Goal: Task Accomplishment & Management: Use online tool/utility

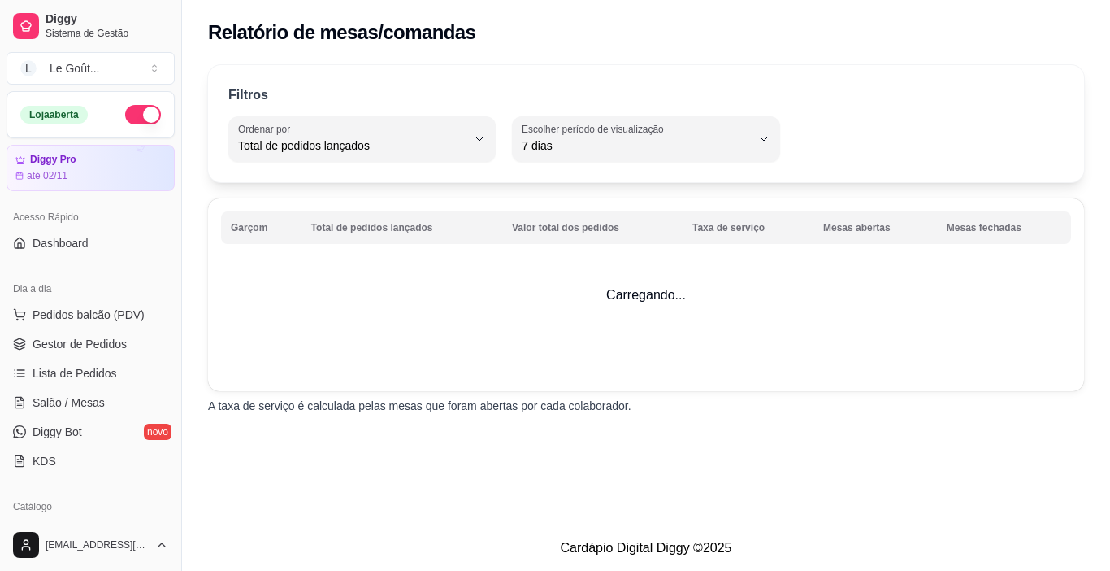
select select "TOTAL_OF_ORDERS"
select select "7"
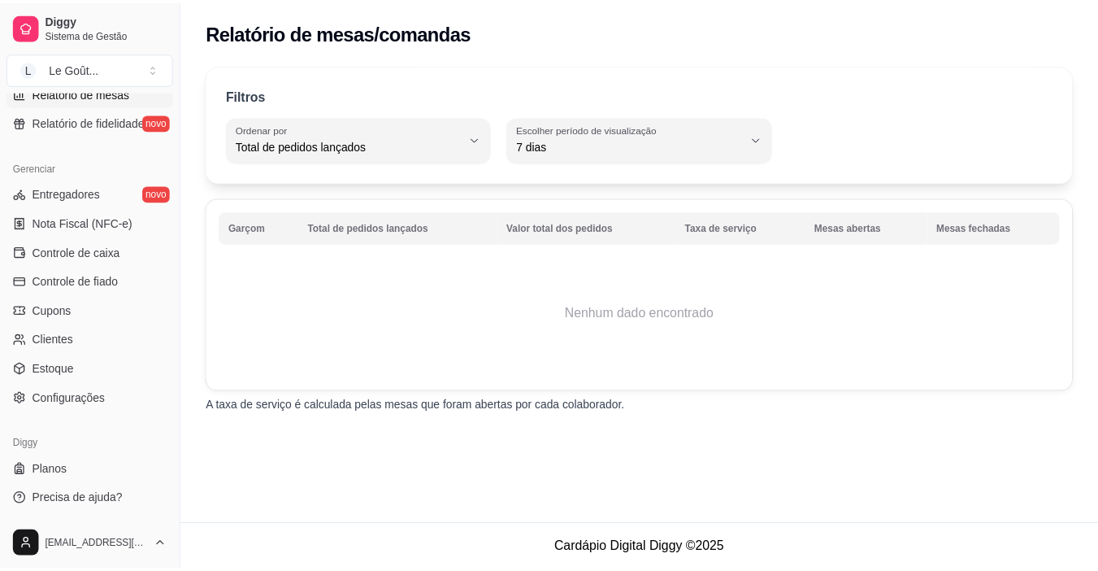
scroll to position [518, 0]
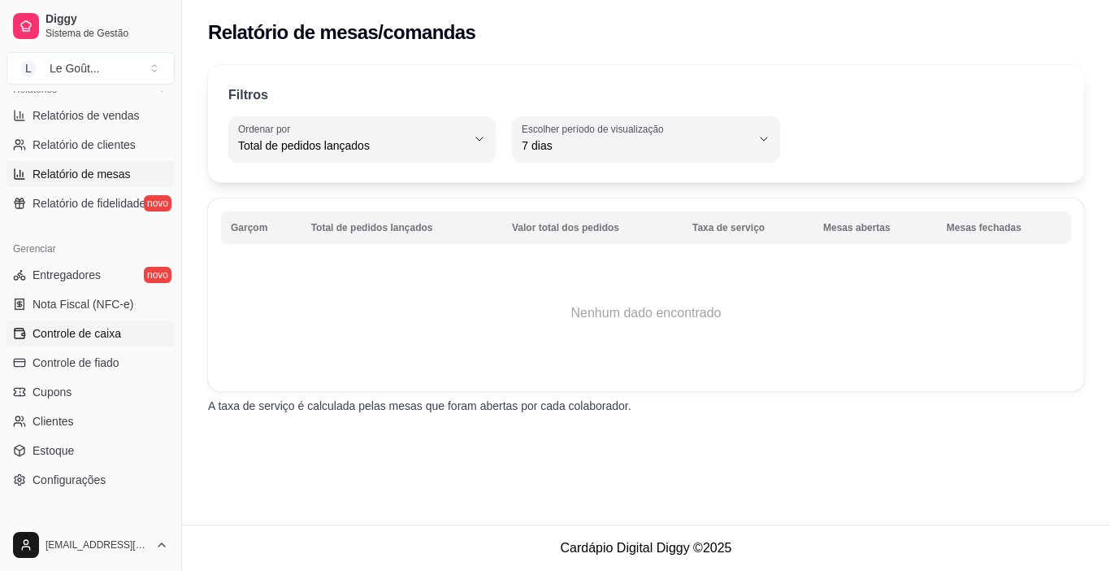
click at [94, 333] on span "Controle de caixa" at bounding box center [77, 333] width 89 height 16
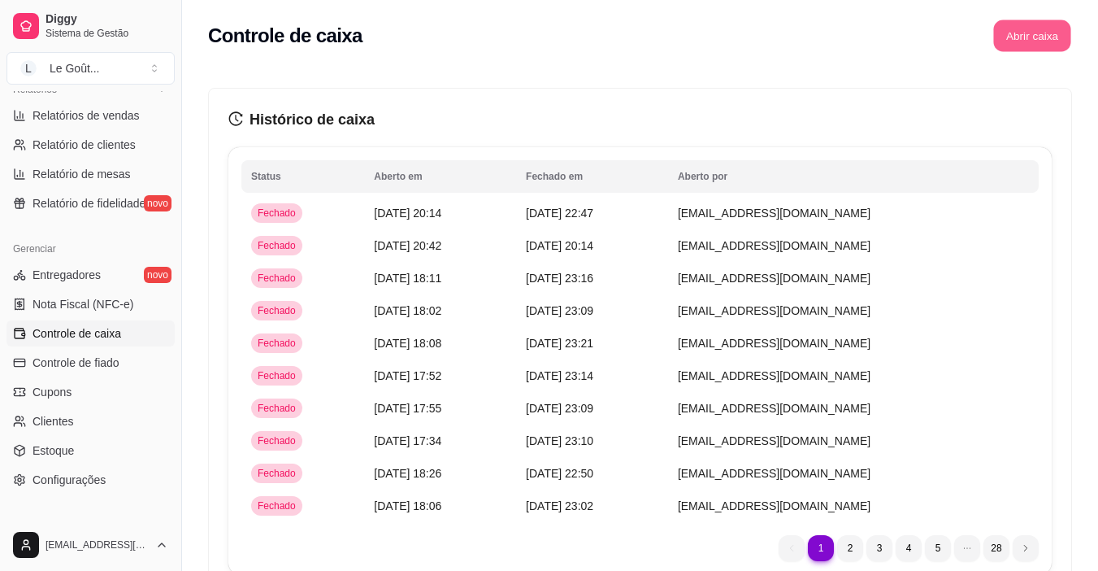
click at [1023, 34] on button "Abrir caixa" at bounding box center [1031, 36] width 77 height 32
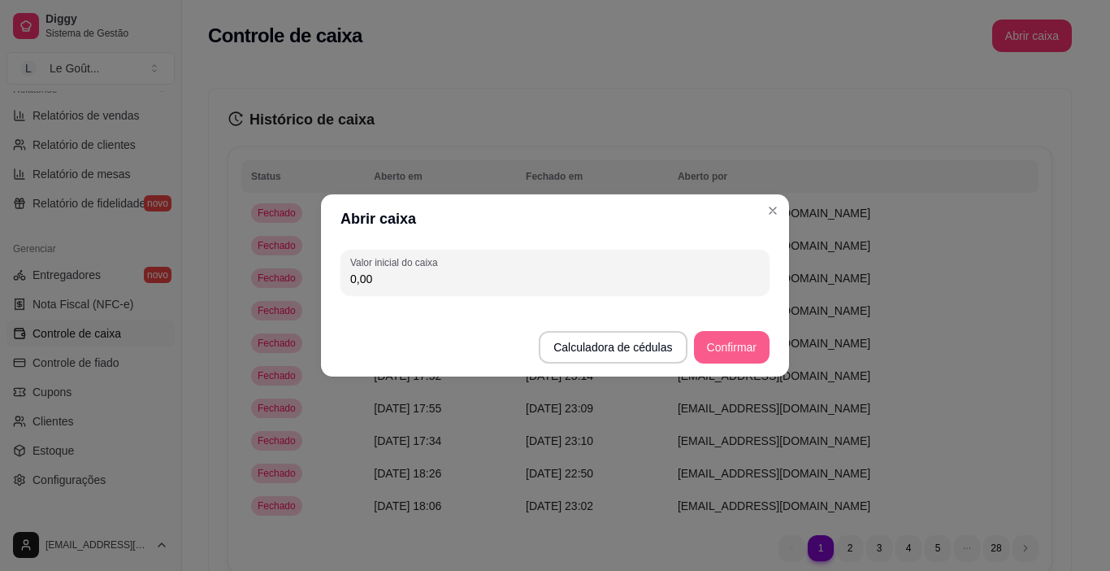
click at [738, 345] on button "Confirmar" at bounding box center [732, 347] width 76 height 33
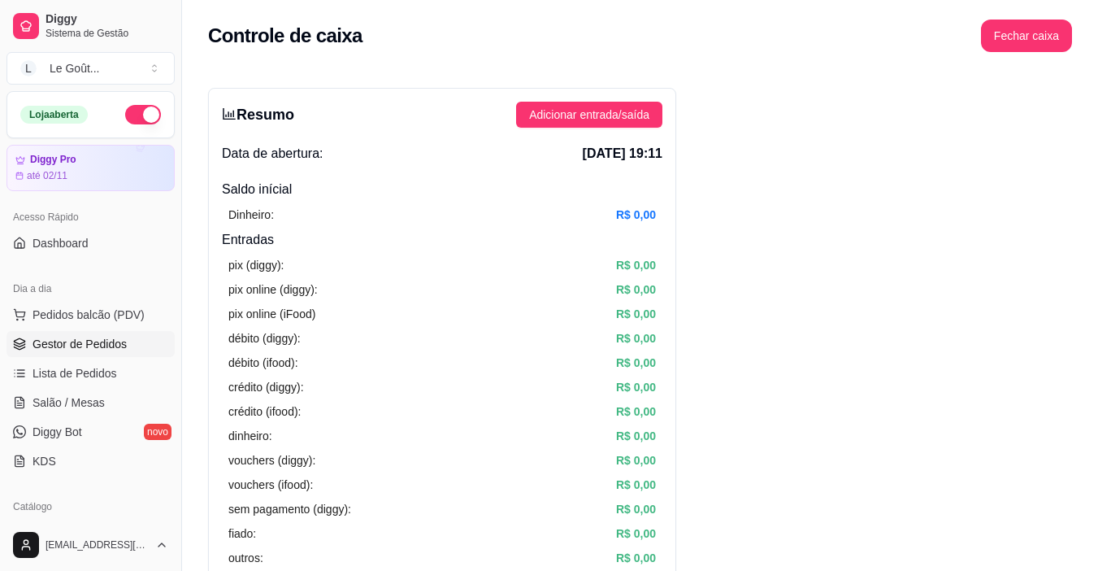
click at [74, 335] on link "Gestor de Pedidos" at bounding box center [91, 344] width 168 height 26
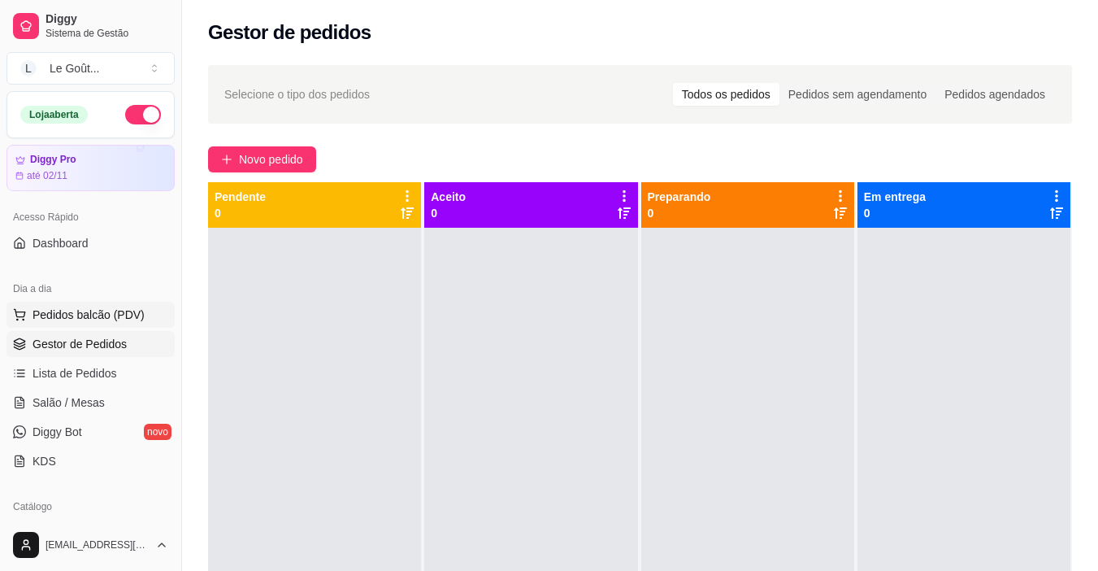
click at [91, 311] on span "Pedidos balcão (PDV)" at bounding box center [89, 314] width 112 height 16
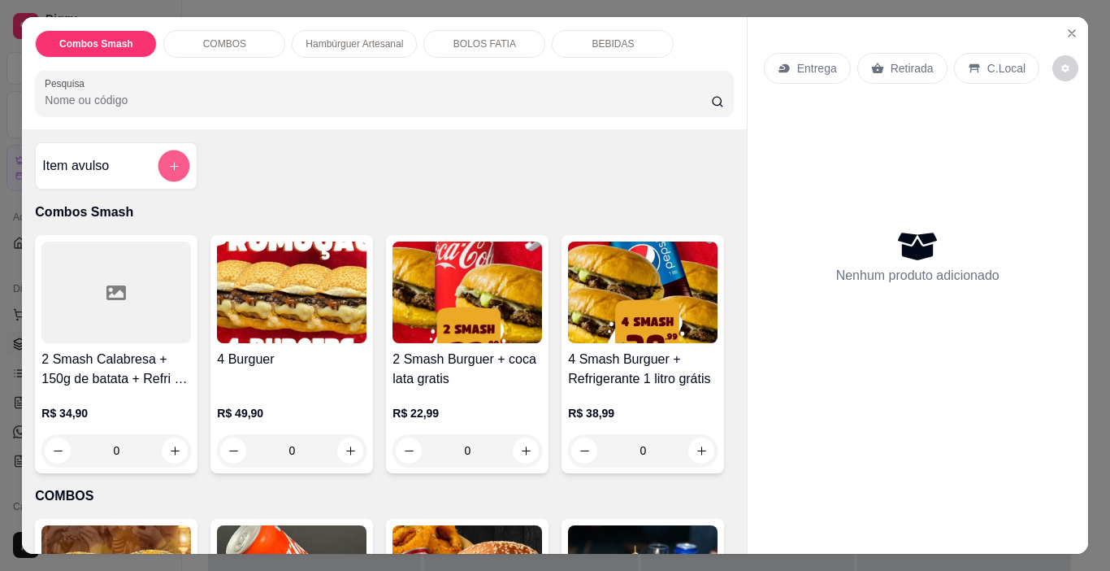
click at [172, 160] on icon "add-separate-item" at bounding box center [174, 166] width 12 height 12
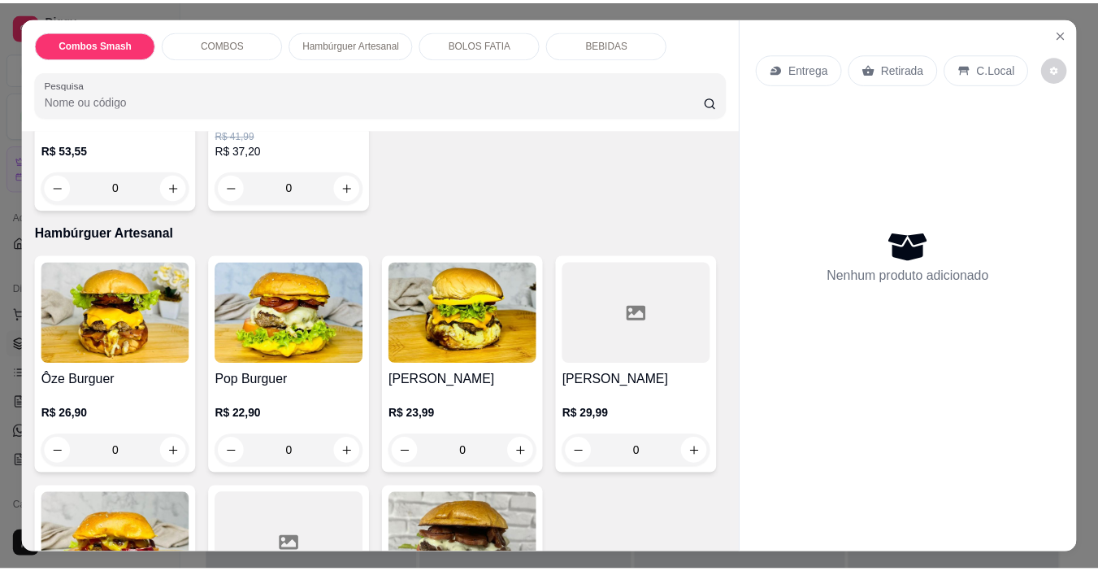
scroll to position [813, 0]
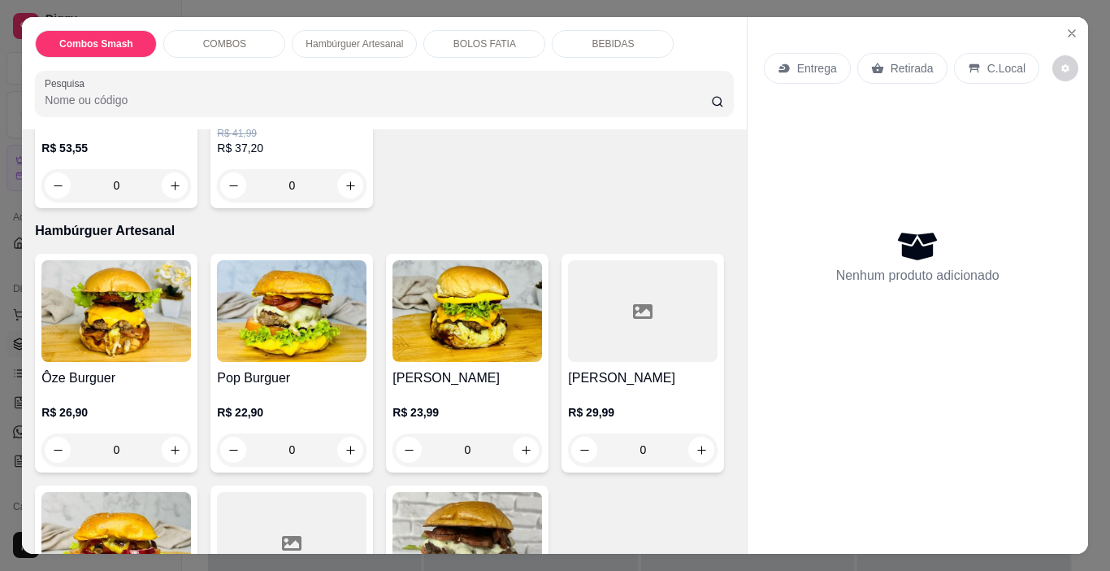
type input "1"
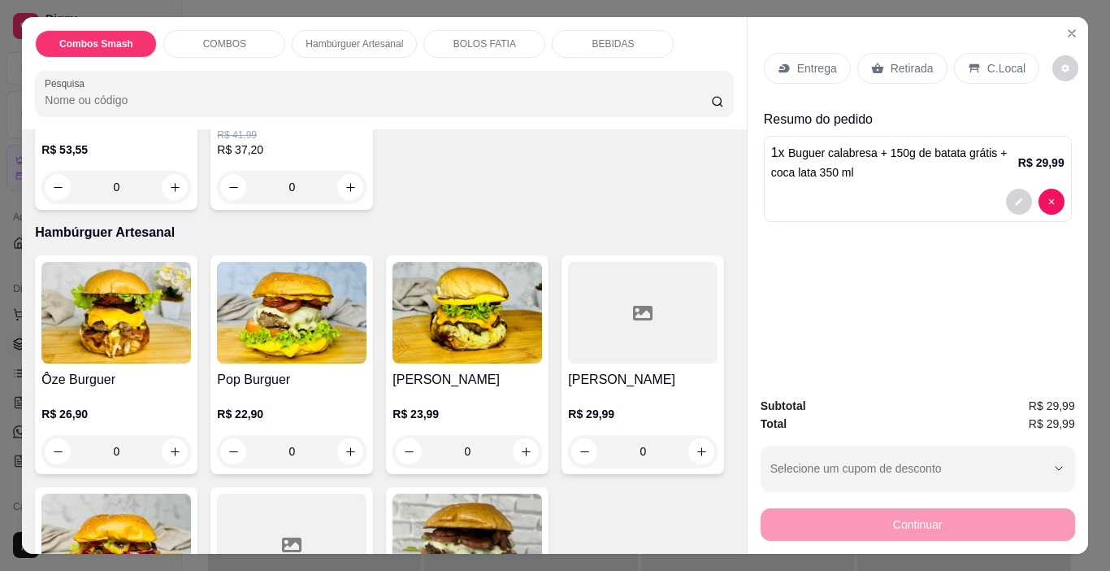
click at [891, 60] on p "Retirada" at bounding box center [912, 68] width 43 height 16
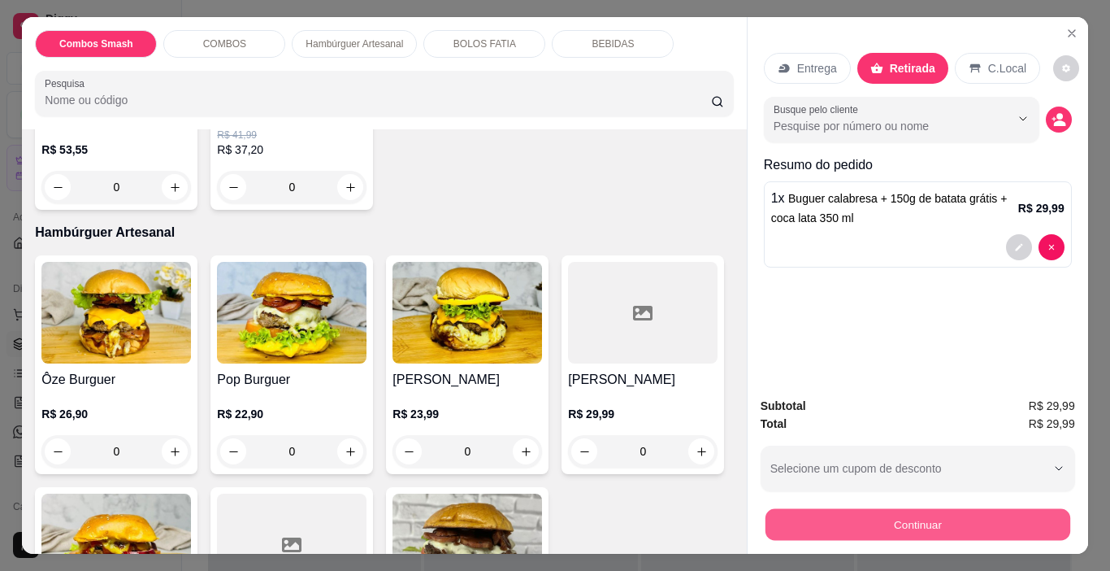
click at [911, 519] on button "Continuar" at bounding box center [917, 525] width 305 height 32
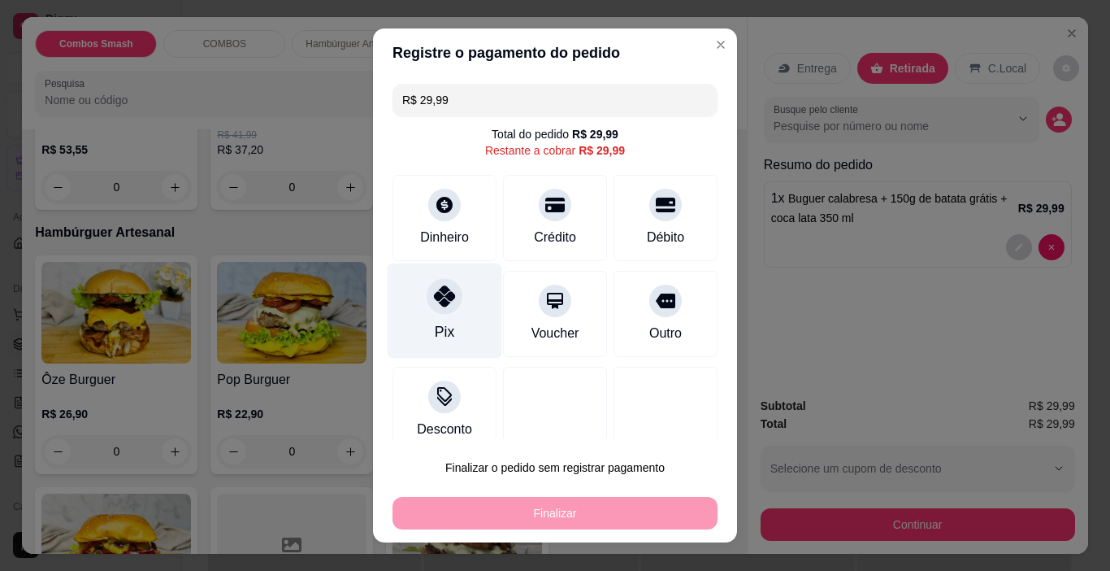
click at [435, 325] on div "Pix" at bounding box center [445, 331] width 20 height 21
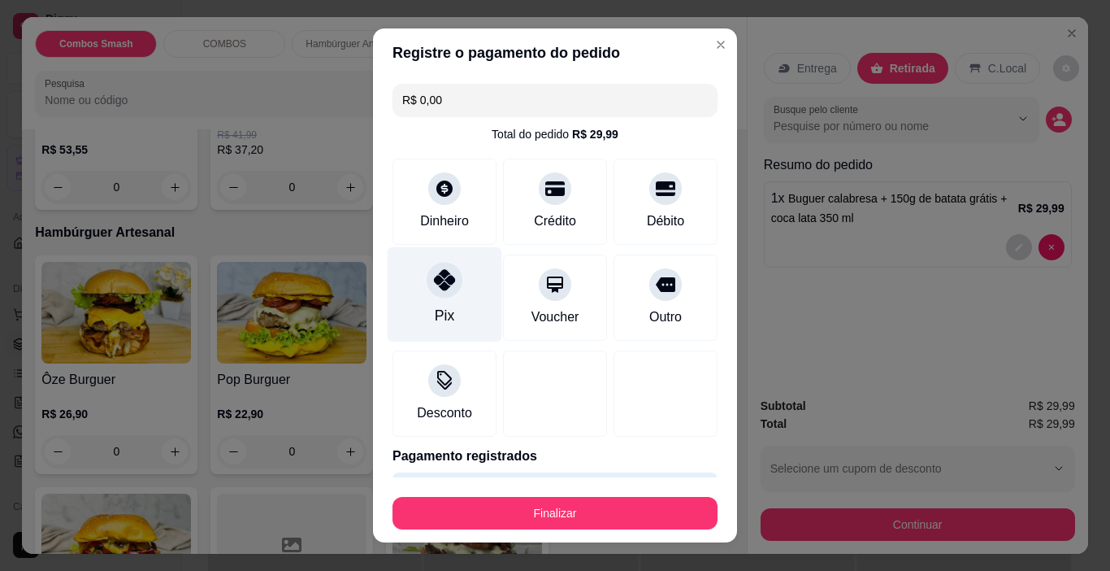
type input "R$ 0,00"
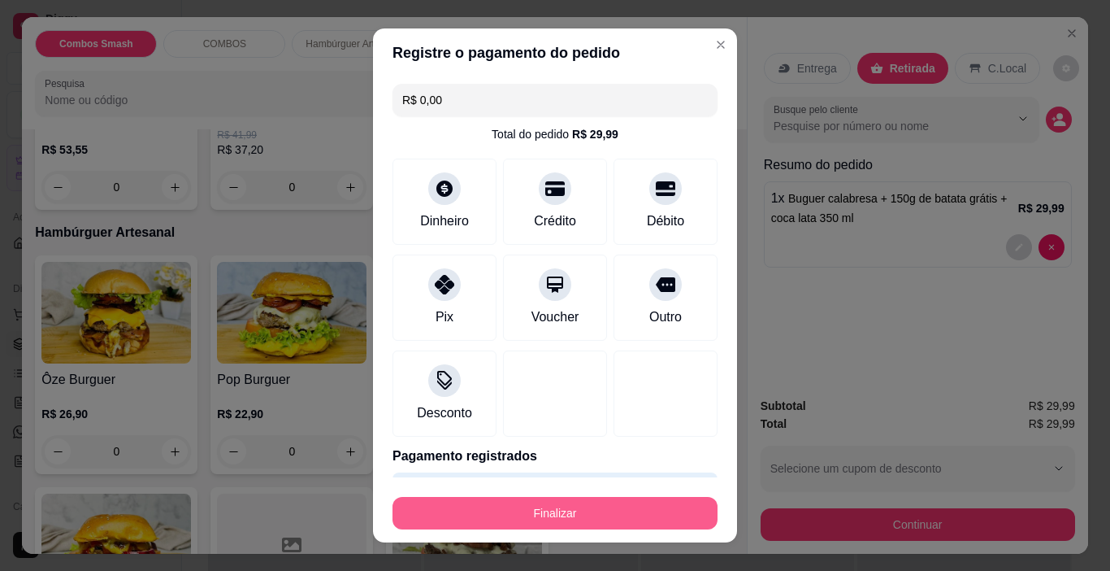
click at [534, 512] on button "Finalizar" at bounding box center [555, 513] width 325 height 33
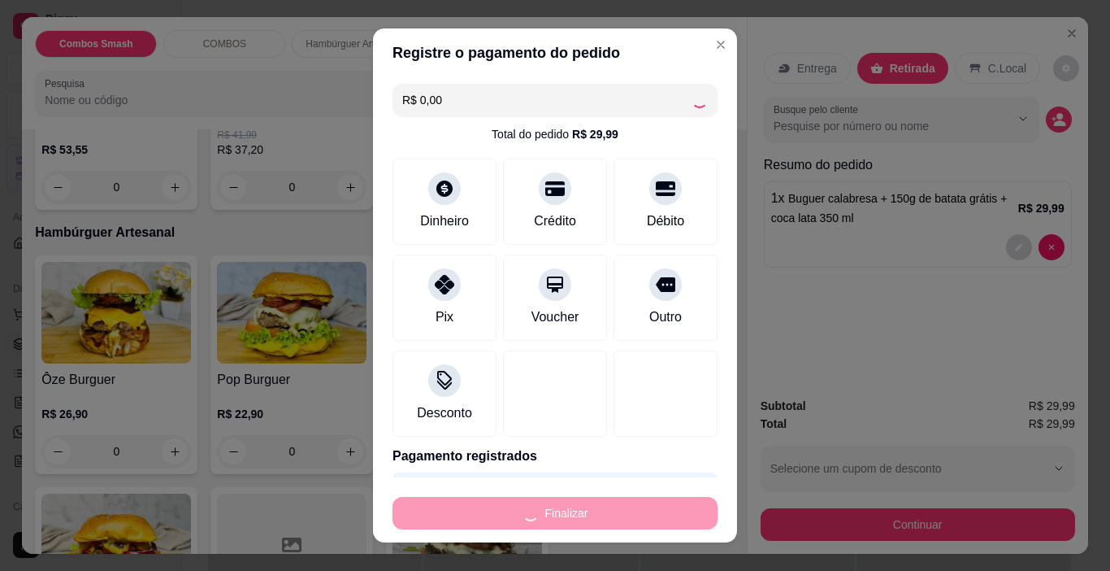
type input "0"
type input "-R$ 29,99"
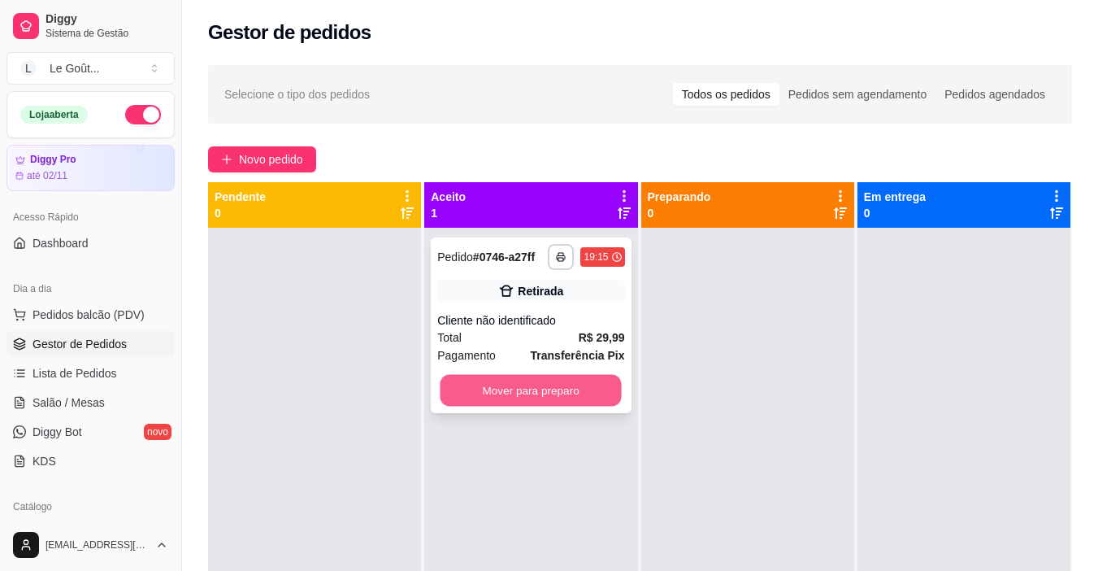
click at [506, 393] on button "Mover para preparo" at bounding box center [531, 391] width 181 height 32
